Goal: Task Accomplishment & Management: Manage account settings

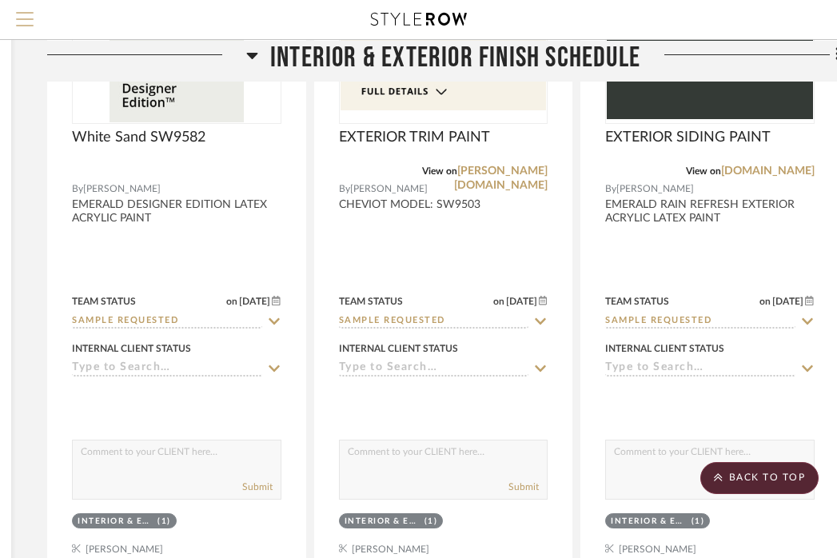
scroll to position [534, 290]
click at [26, 0] on button "Menu" at bounding box center [25, 19] width 50 height 39
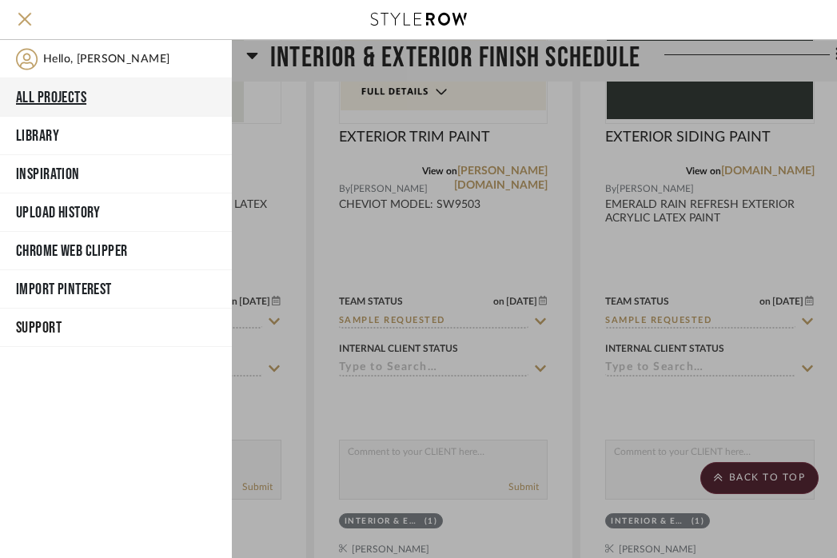
click at [54, 98] on button "All Projects" at bounding box center [116, 97] width 232 height 38
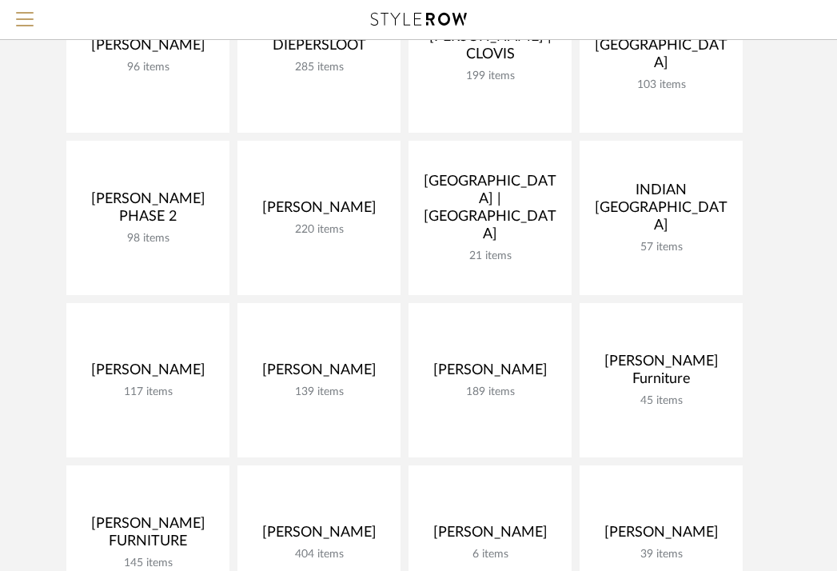
scroll to position [409, 0]
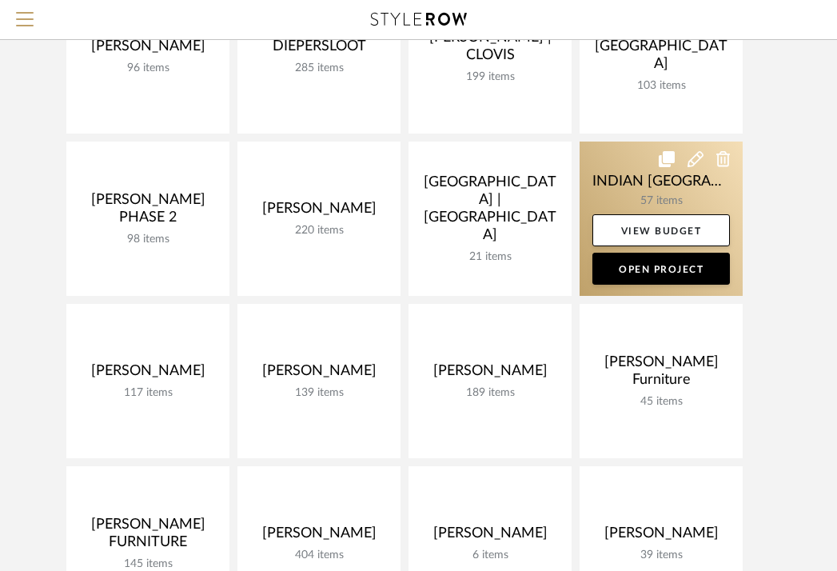
click at [609, 180] on link at bounding box center [661, 219] width 163 height 154
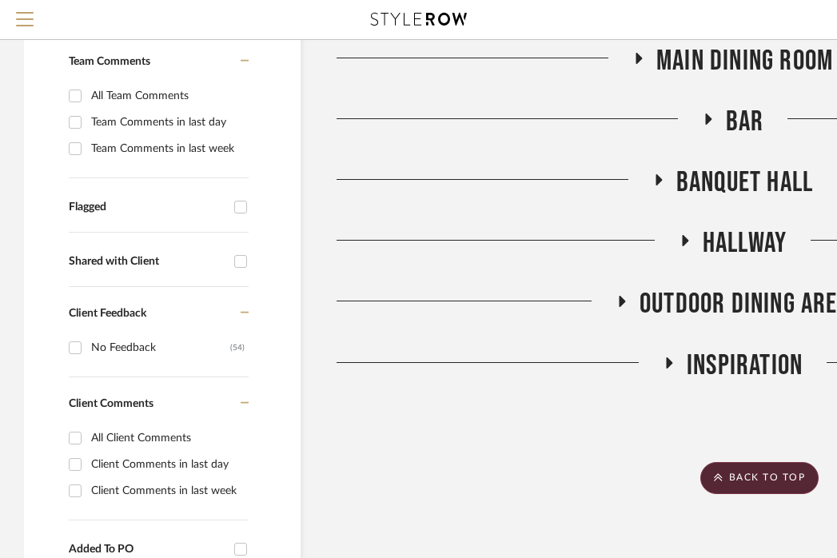
scroll to position [345, 18]
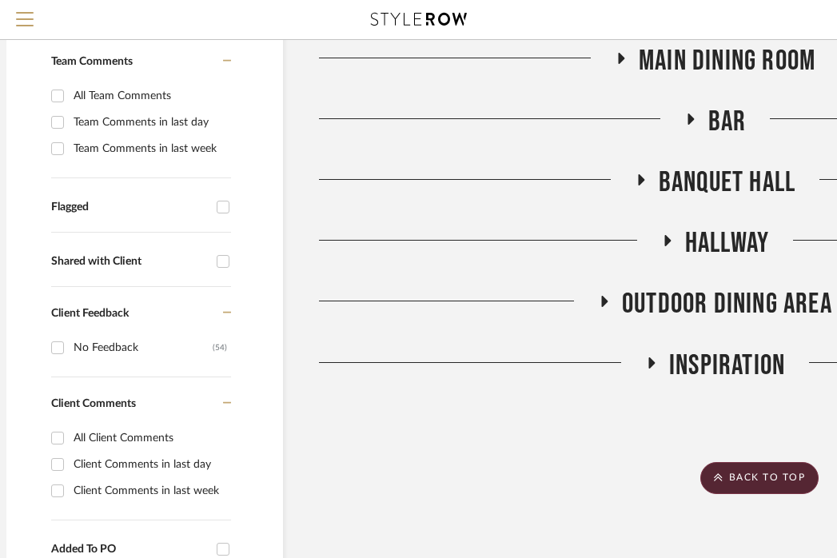
click at [702, 78] on span "Main Dining Room" at bounding box center [727, 61] width 177 height 34
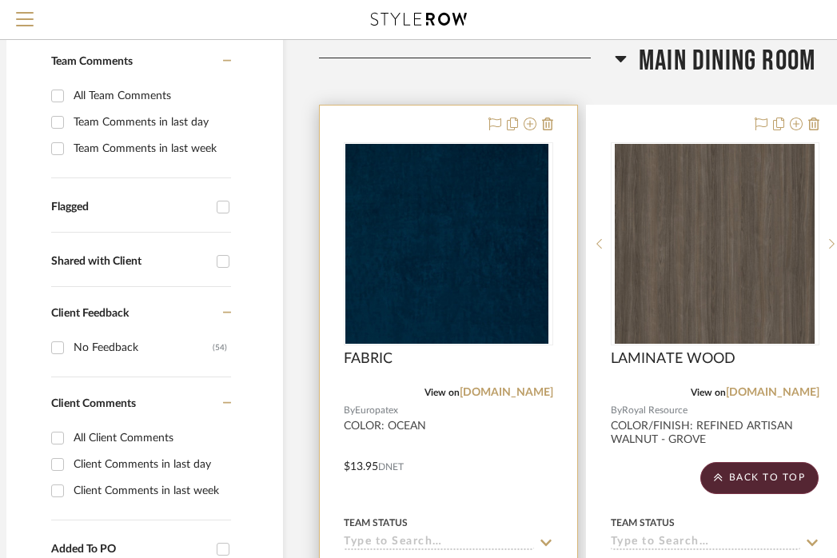
click at [472, 497] on div at bounding box center [449, 456] width 258 height 700
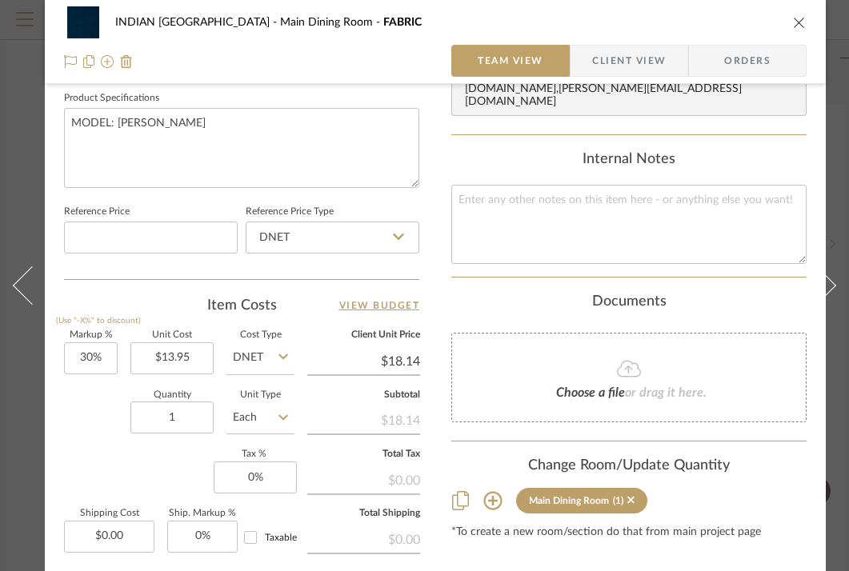
scroll to position [773, 0]
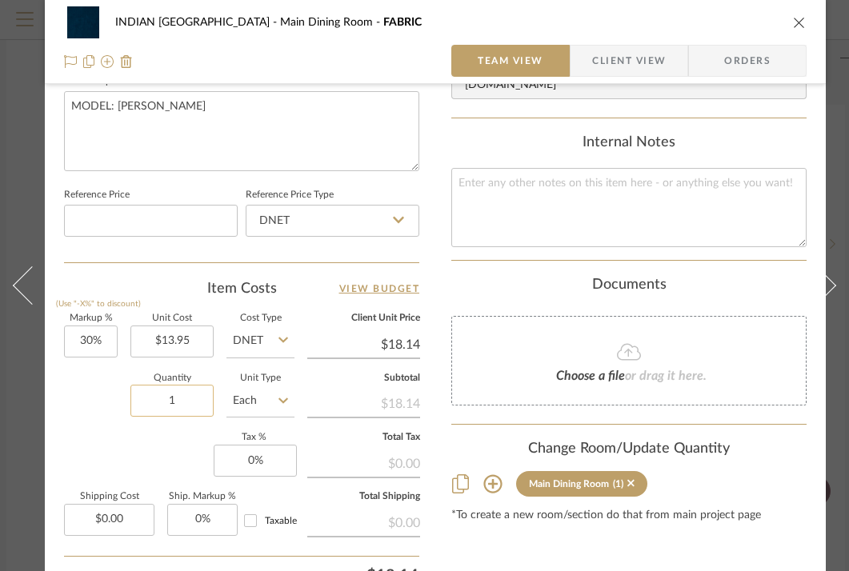
click at [176, 402] on input "1" at bounding box center [171, 401] width 83 height 32
type input "80"
type input "30"
click at [87, 338] on input "30" at bounding box center [91, 341] width 54 height 32
type input "60%"
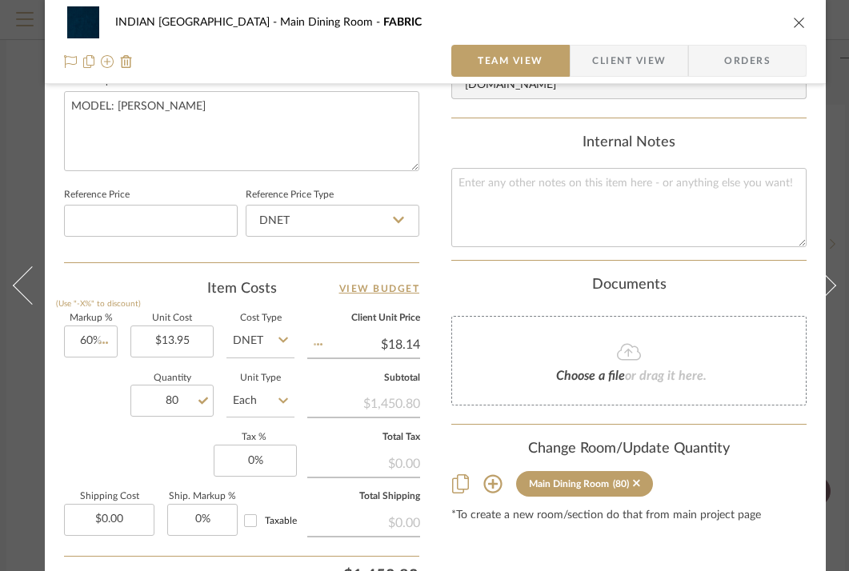
type input "$22.32"
type input "60%"
click at [140, 450] on div "Markup % (Use "-X%" to discount) 60% Unit Cost $13.95 Cost Type DNET Client Uni…" at bounding box center [241, 431] width 355 height 234
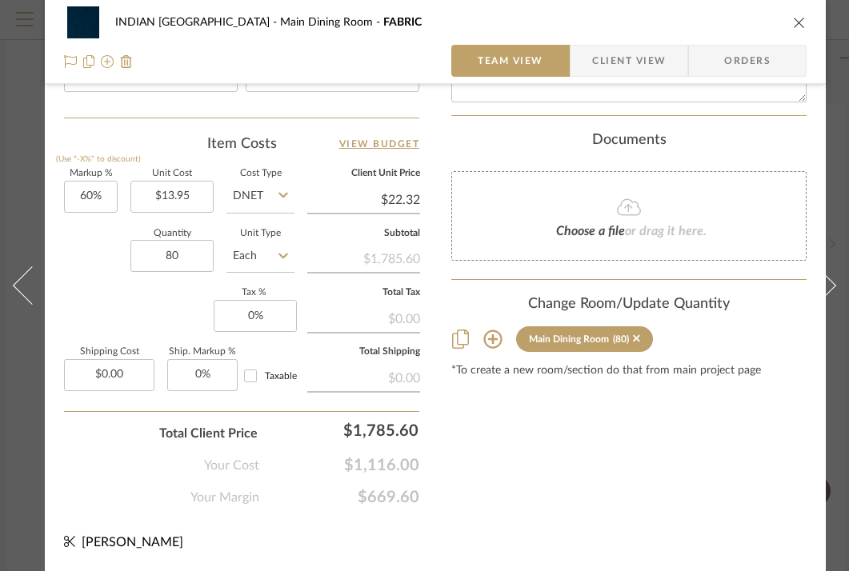
click at [796, 16] on icon "close" at bounding box center [799, 22] width 13 height 13
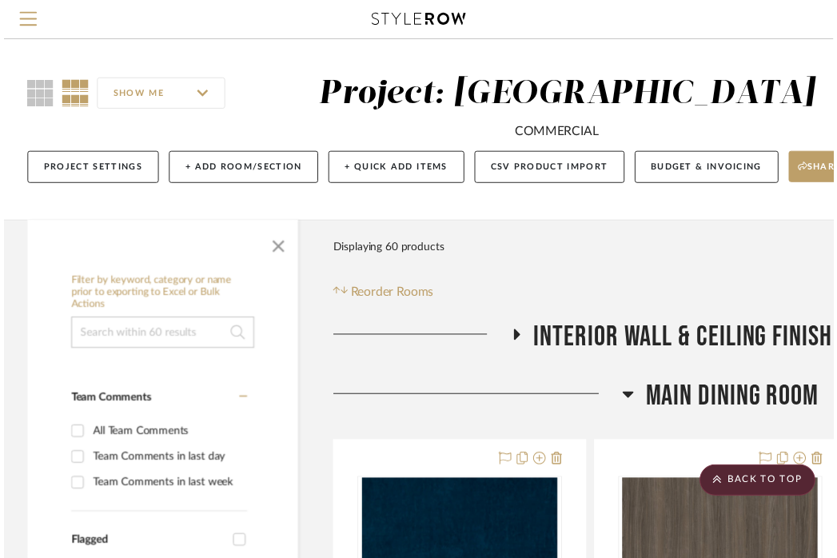
scroll to position [345, 18]
